Goal: Task Accomplishment & Management: Use online tool/utility

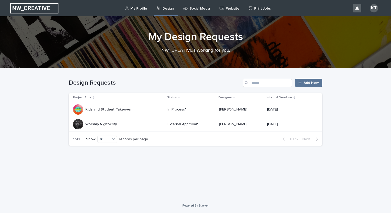
click at [207, 122] on p "External Approval*" at bounding box center [191, 124] width 47 height 4
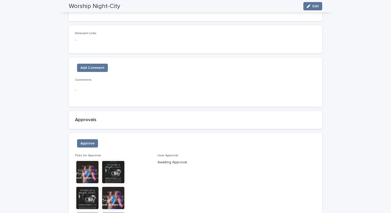
scroll to position [312, 0]
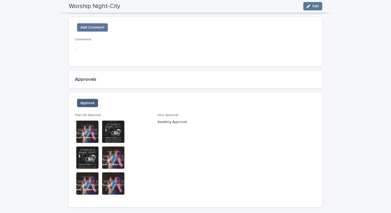
click at [90, 103] on span "Approve" at bounding box center [87, 102] width 14 height 5
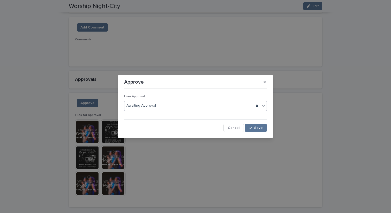
click at [234, 106] on div "Awaiting Approval" at bounding box center [189, 105] width 130 height 9
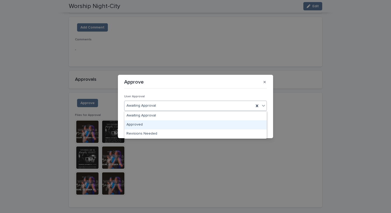
click at [229, 123] on div "Approved" at bounding box center [195, 124] width 142 height 9
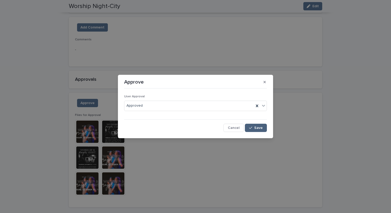
click at [256, 129] on span "Save" at bounding box center [258, 128] width 9 height 4
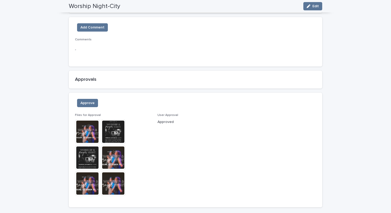
click at [114, 134] on img at bounding box center [113, 131] width 25 height 25
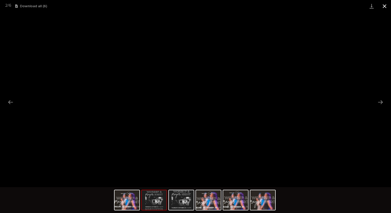
click at [386, 8] on button "Close gallery" at bounding box center [384, 6] width 13 height 12
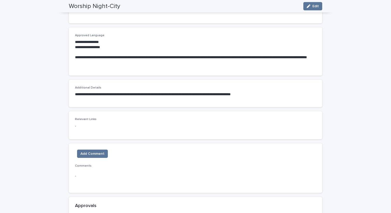
scroll to position [88, 0]
